Goal: Find specific page/section: Find specific page/section

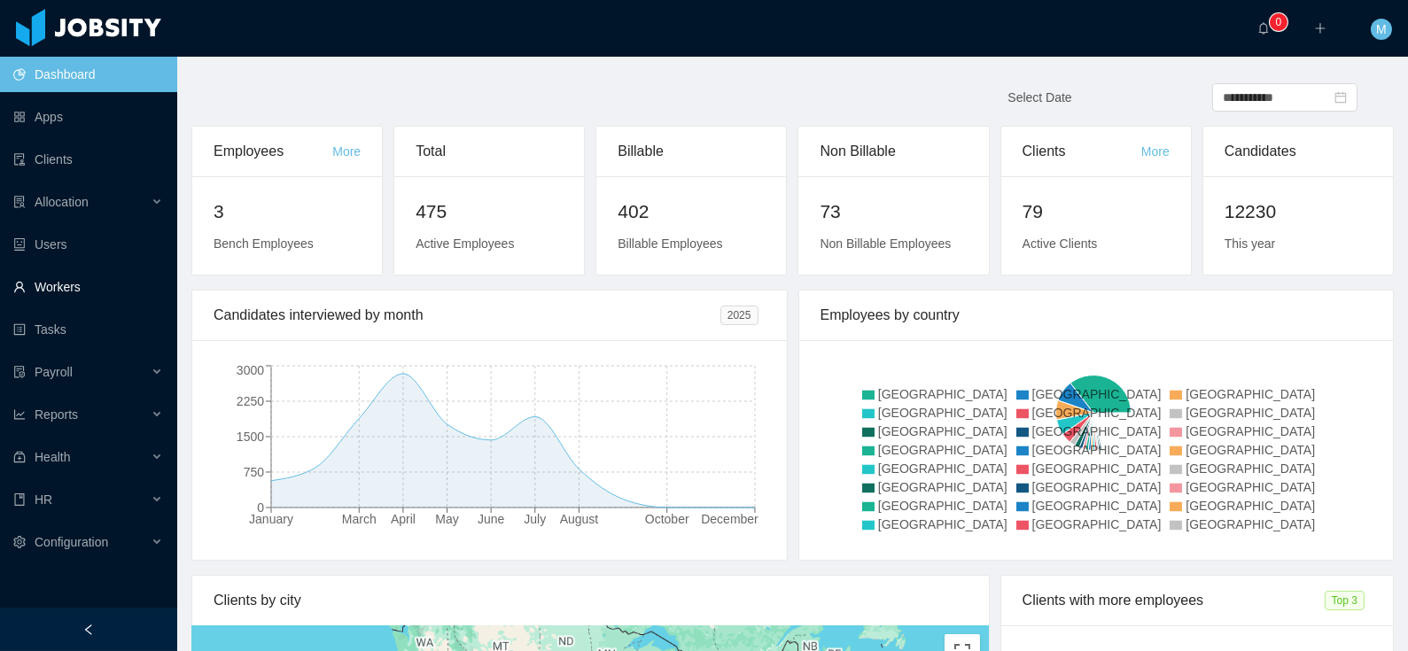
click at [45, 284] on link "Workers" at bounding box center [88, 286] width 150 height 35
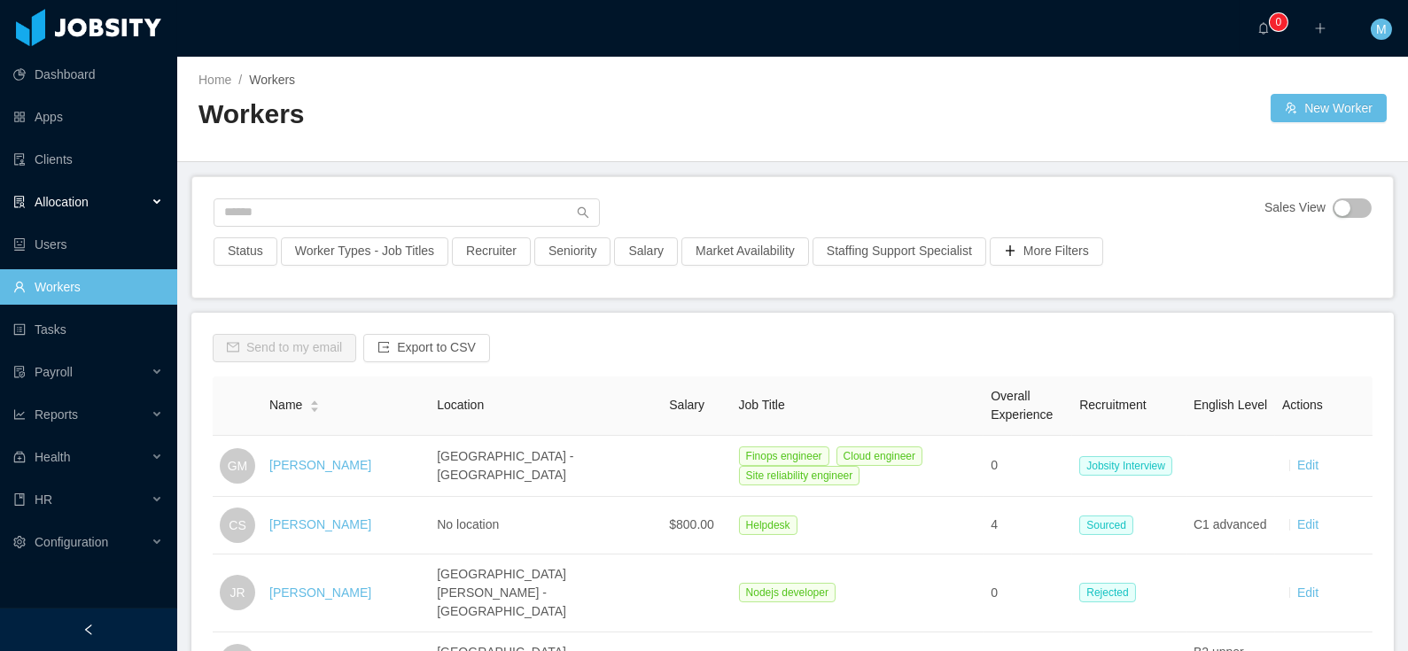
click at [78, 202] on span "Allocation" at bounding box center [62, 202] width 54 height 14
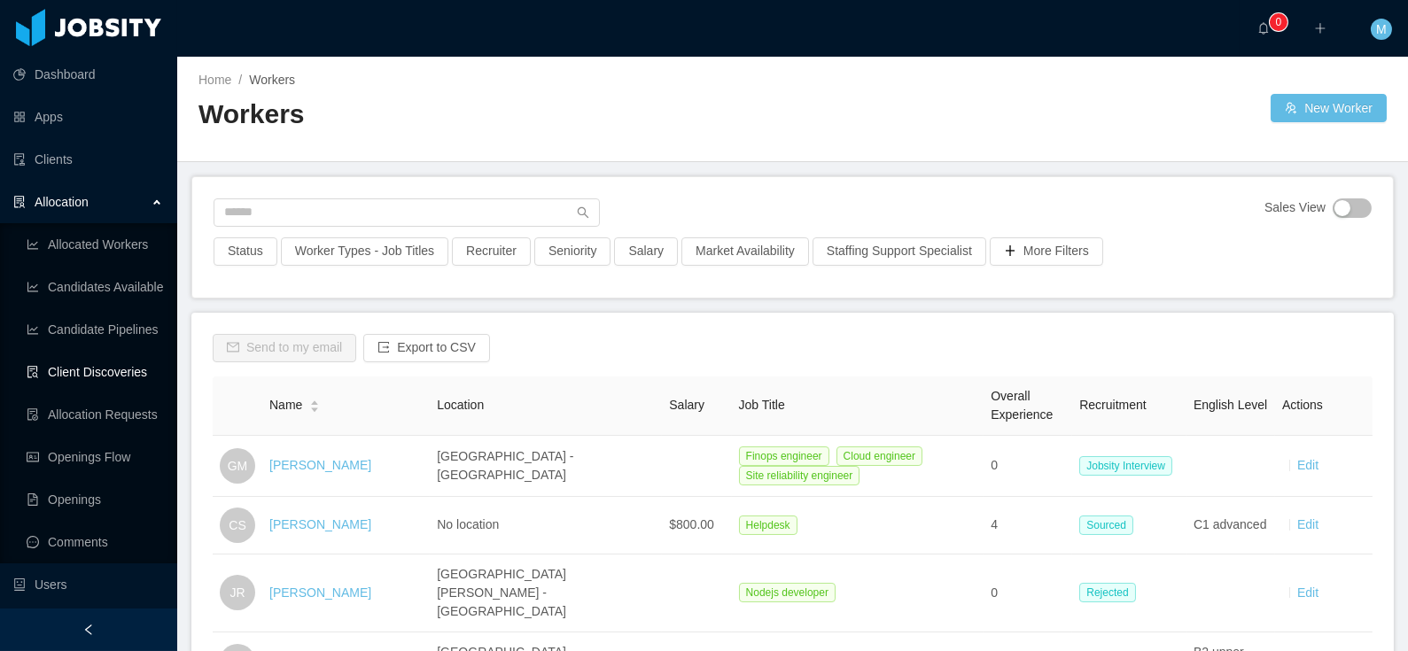
click at [99, 375] on link "Client Discoveries" at bounding box center [95, 371] width 136 height 35
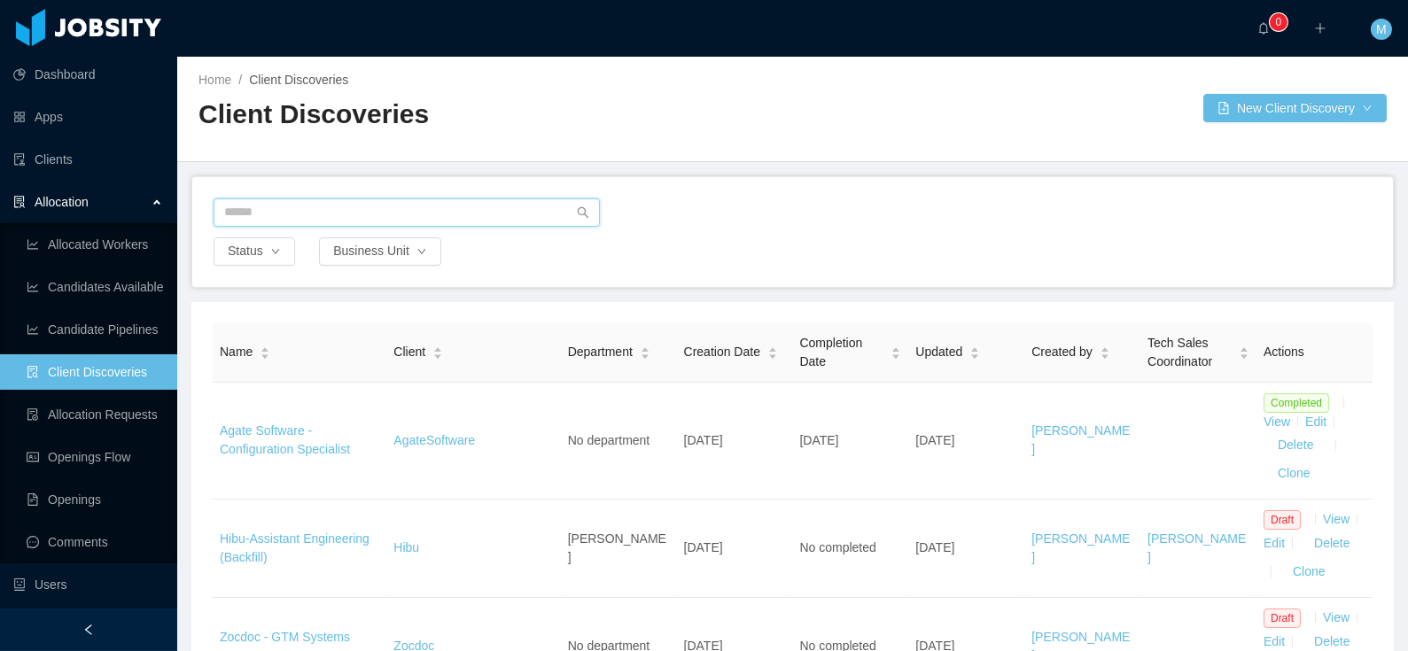
click at [295, 206] on input "text" at bounding box center [407, 212] width 386 height 28
type input "****"
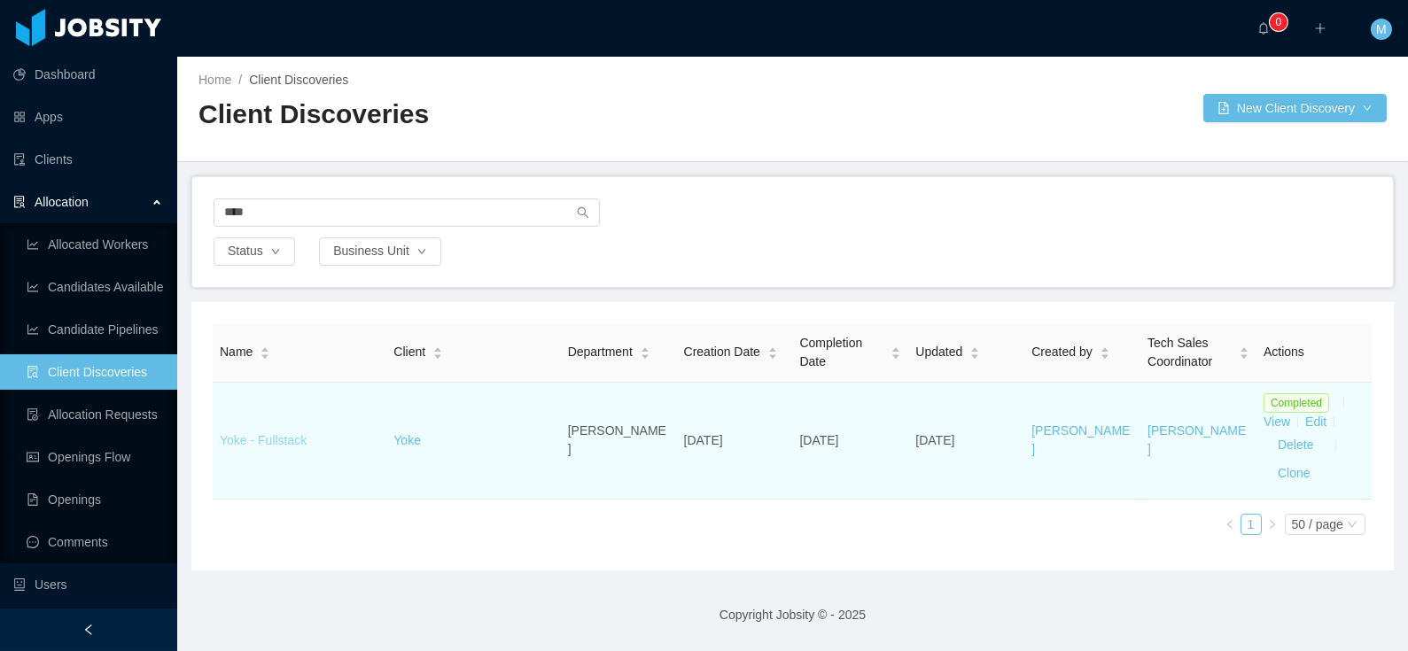
click at [248, 437] on link "Yoke - Fullstack" at bounding box center [263, 440] width 87 height 14
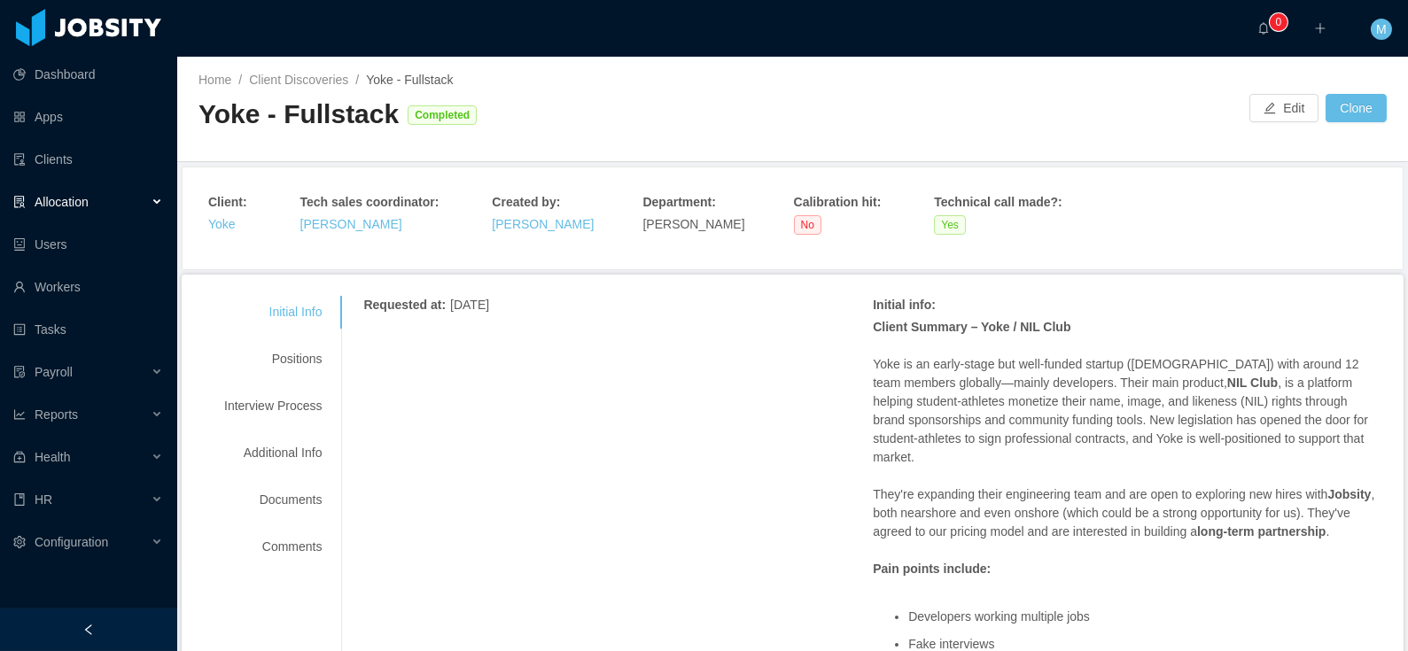
scroll to position [186, 0]
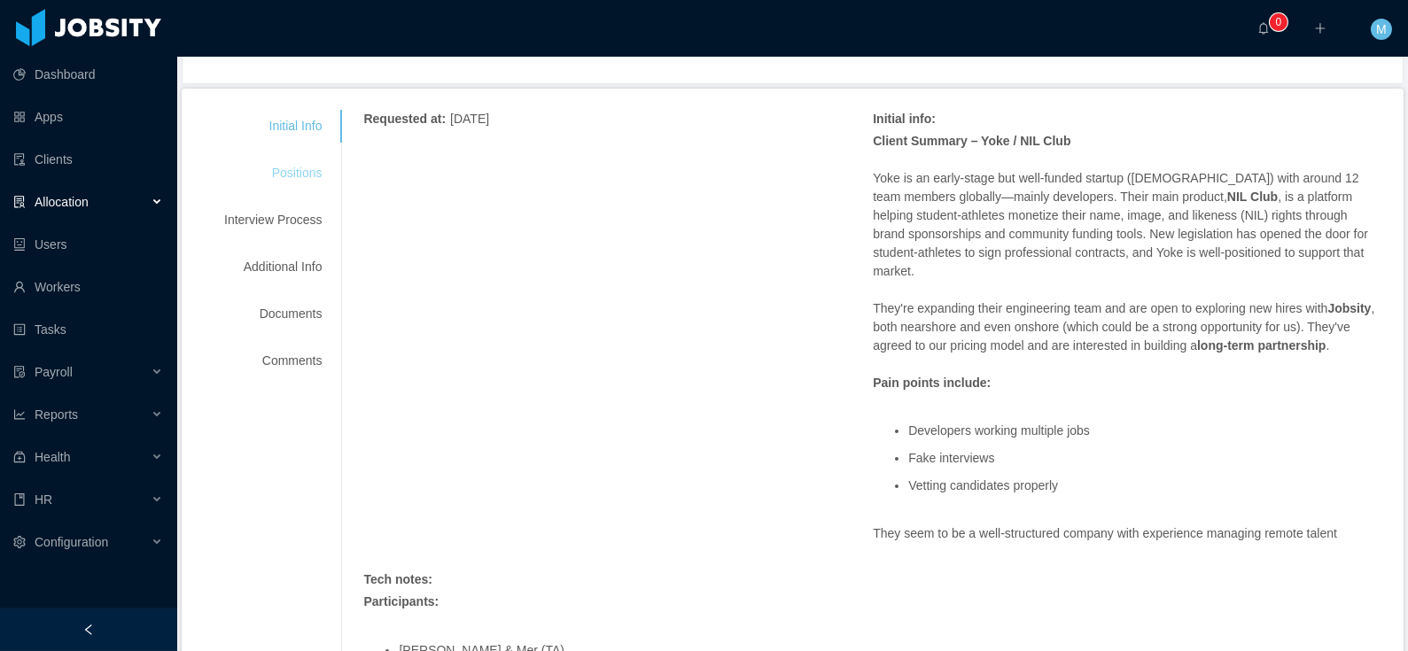
click at [309, 174] on div "Positions" at bounding box center [273, 173] width 140 height 33
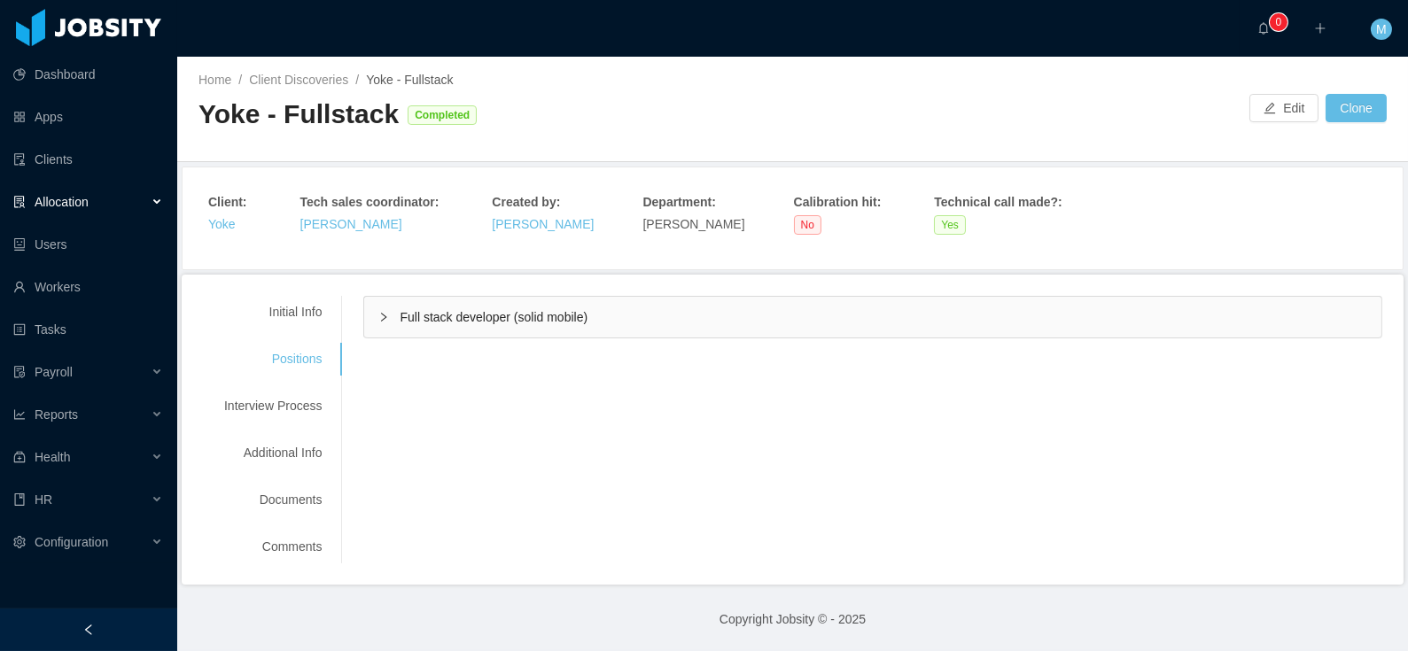
click at [487, 292] on div "Initial Info Positions Interview Process Additional Info Documents Comments Req…" at bounding box center [793, 430] width 1222 height 310
click at [484, 305] on div "Full stack developer (solid mobile)" at bounding box center [872, 317] width 1017 height 41
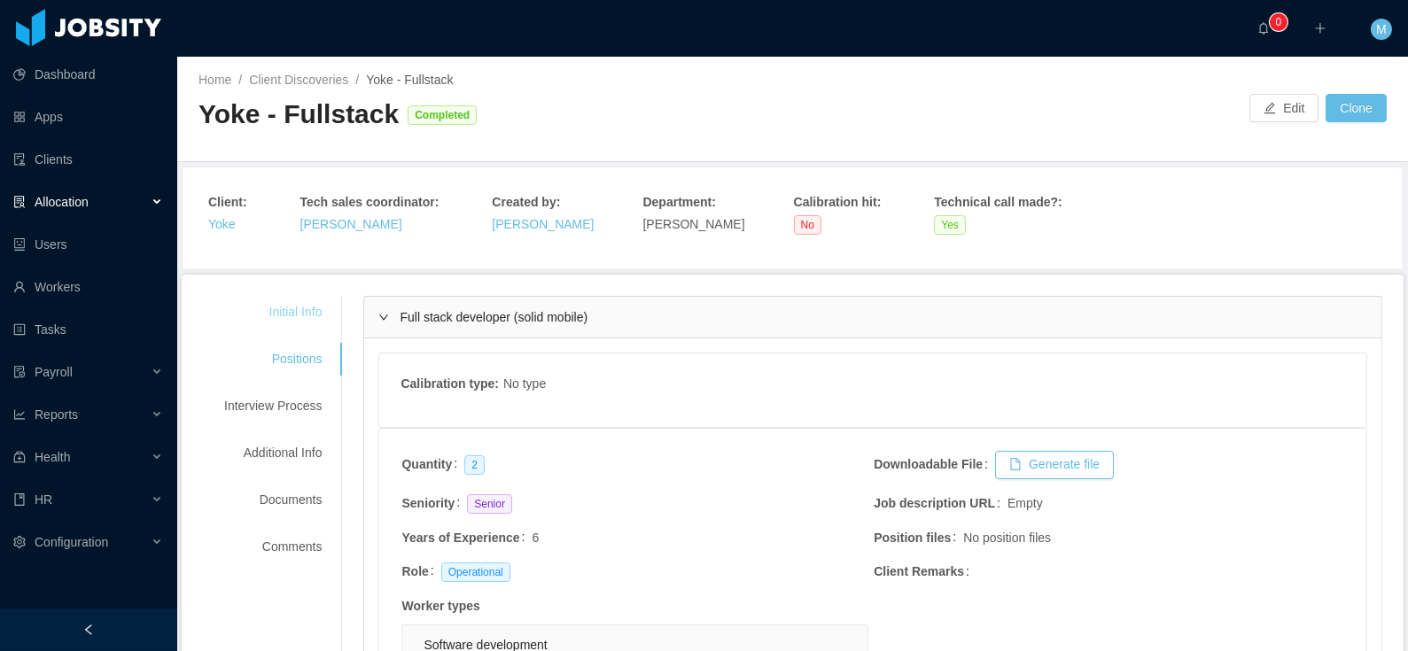
click at [295, 308] on div "Initial Info" at bounding box center [273, 312] width 140 height 33
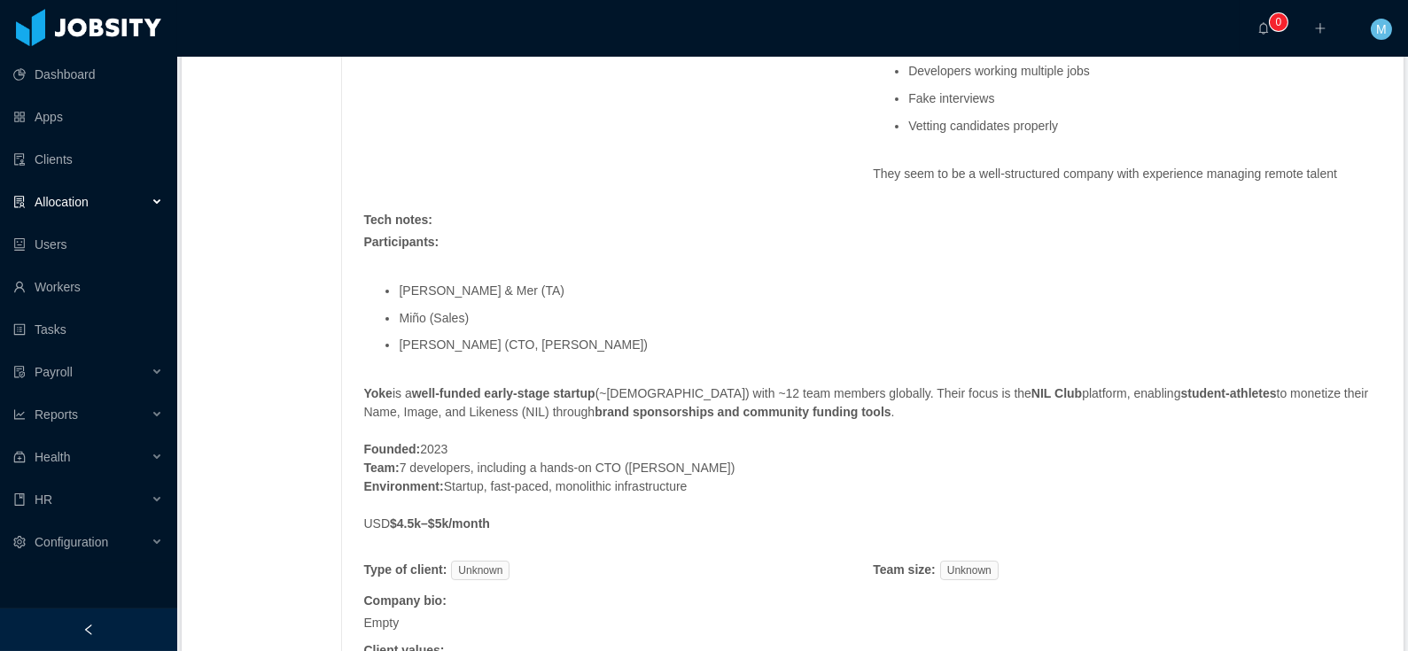
scroll to position [629, 0]
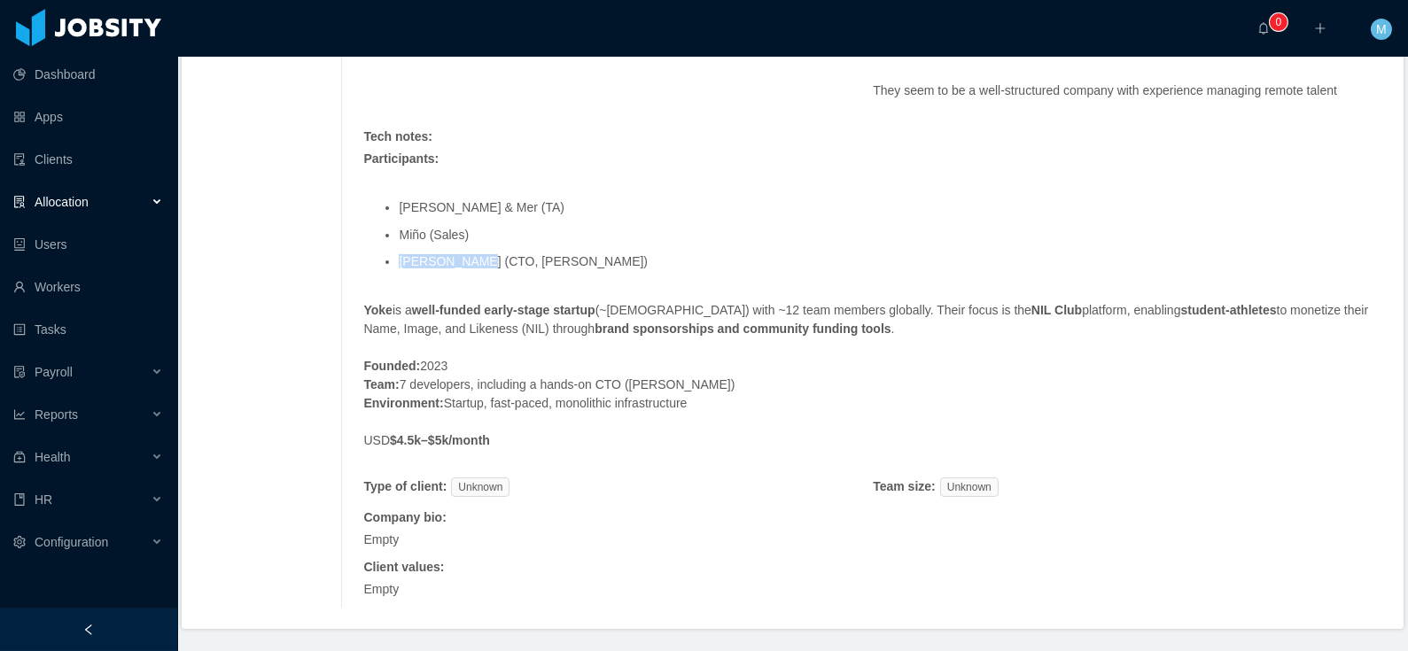
drag, startPoint x: 473, startPoint y: 280, endPoint x: 361, endPoint y: 284, distance: 112.6
click at [361, 284] on div "Requested at : July 22, 2025 Initial info : Client Summary – Yoke / NIL Club Yo…" at bounding box center [861, 138] width 1041 height 942
copy li "Richard Zhen"
click at [744, 216] on ul "Mauricio & Mer (TA) Miño (Sales) Richard Zhen (CTO, Yoke)" at bounding box center [872, 235] width 1019 height 96
